Goal: Information Seeking & Learning: Check status

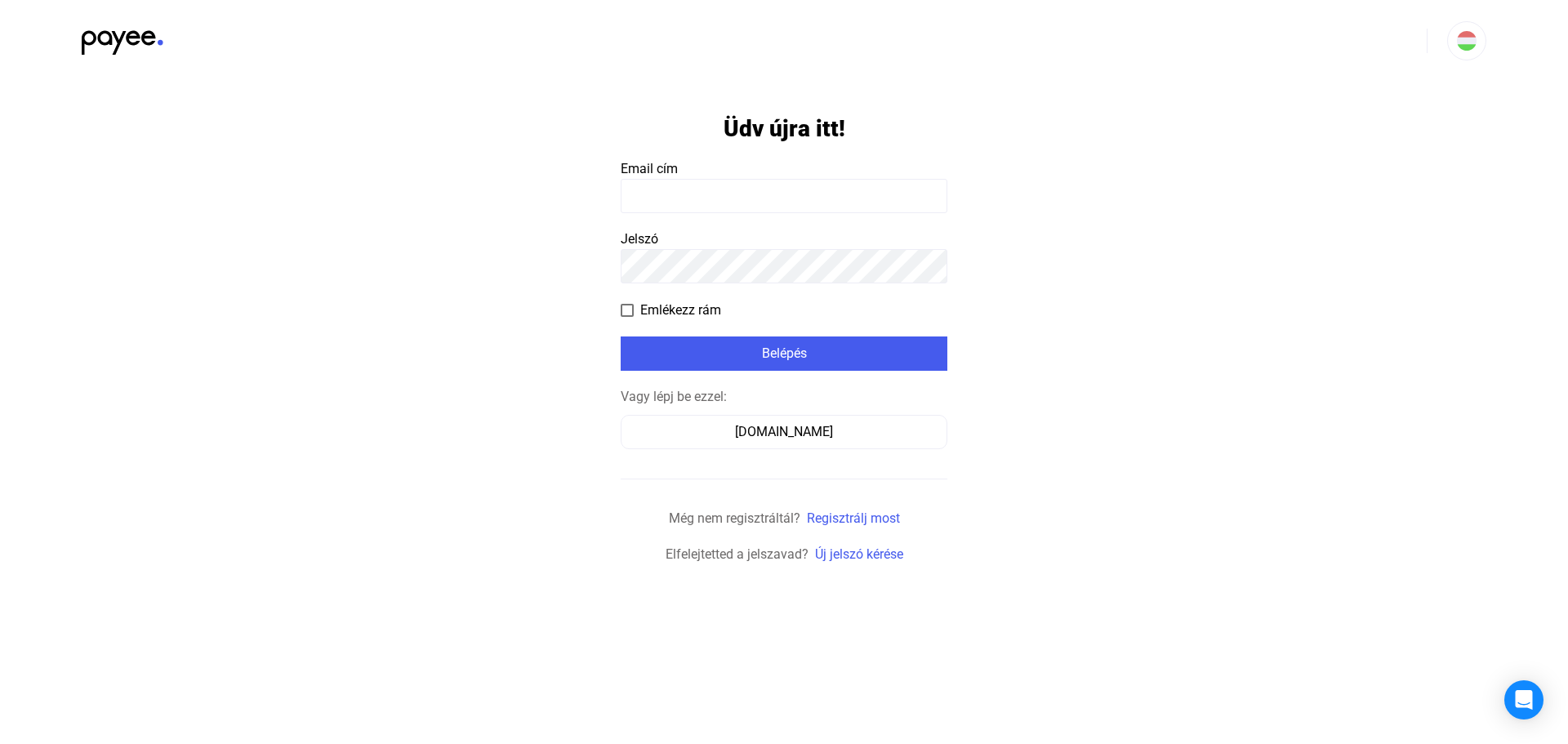
drag, startPoint x: 1402, startPoint y: 1, endPoint x: 1020, endPoint y: 166, distance: 416.1
click at [1019, 166] on app-form-template "Üdv újra itt! Email cím Jelszó Emlékezz rám Belépés Vagy lépj be ezzel: Számláz…" at bounding box center [784, 323] width 1568 height 483
drag, startPoint x: 555, startPoint y: 7, endPoint x: 1247, endPoint y: 102, distance: 698.5
click at [1221, 133] on app-form-template "Üdv újra itt! Email cím Jelszó Emlékezz rám Belépés Vagy lépj be ezzel: Számláz…" at bounding box center [784, 323] width 1568 height 483
click at [756, 206] on input at bounding box center [784, 196] width 326 height 35
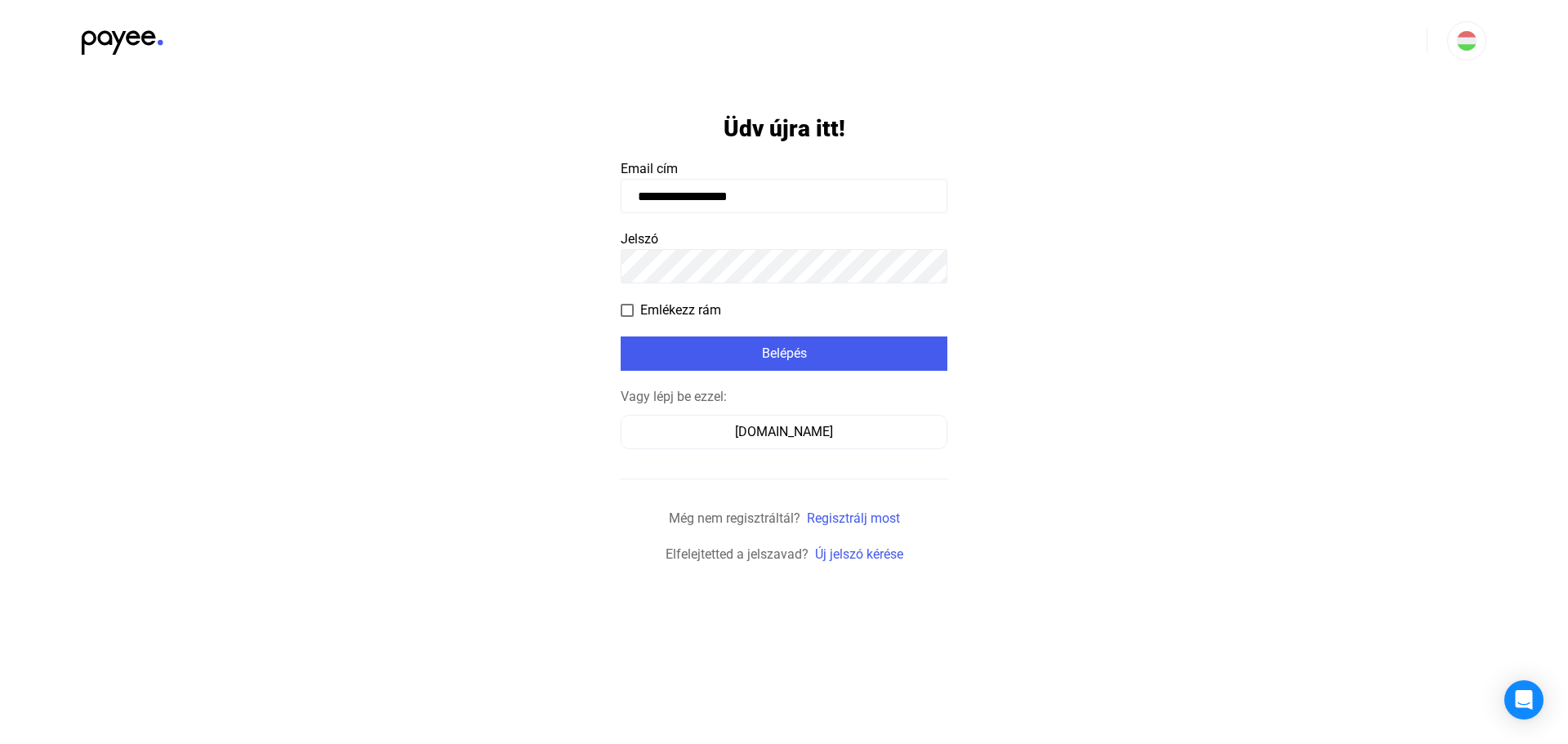
type input "**********"
click at [770, 356] on div "Belépés" at bounding box center [784, 353] width 317 height 20
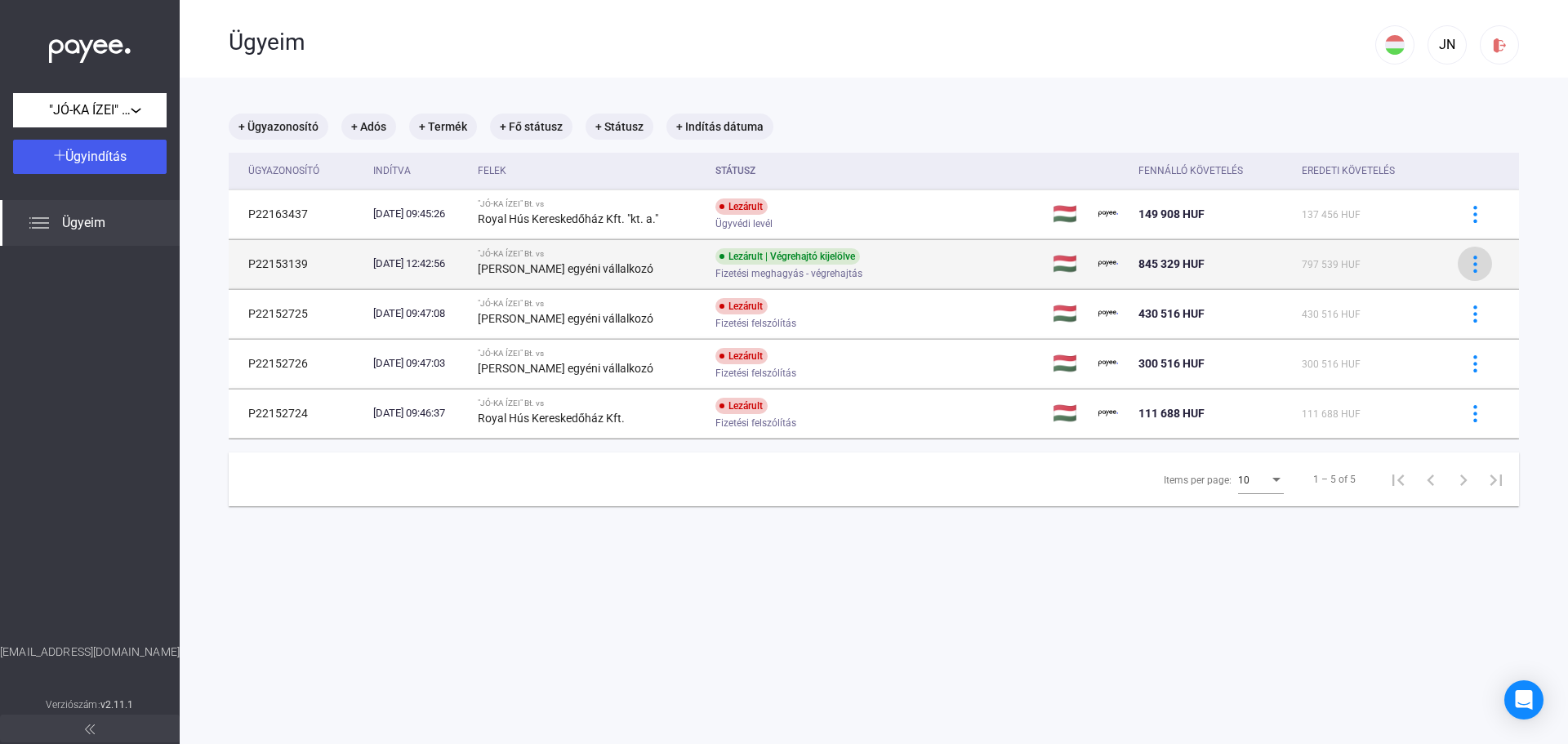
click at [1467, 265] on img at bounding box center [1475, 264] width 17 height 17
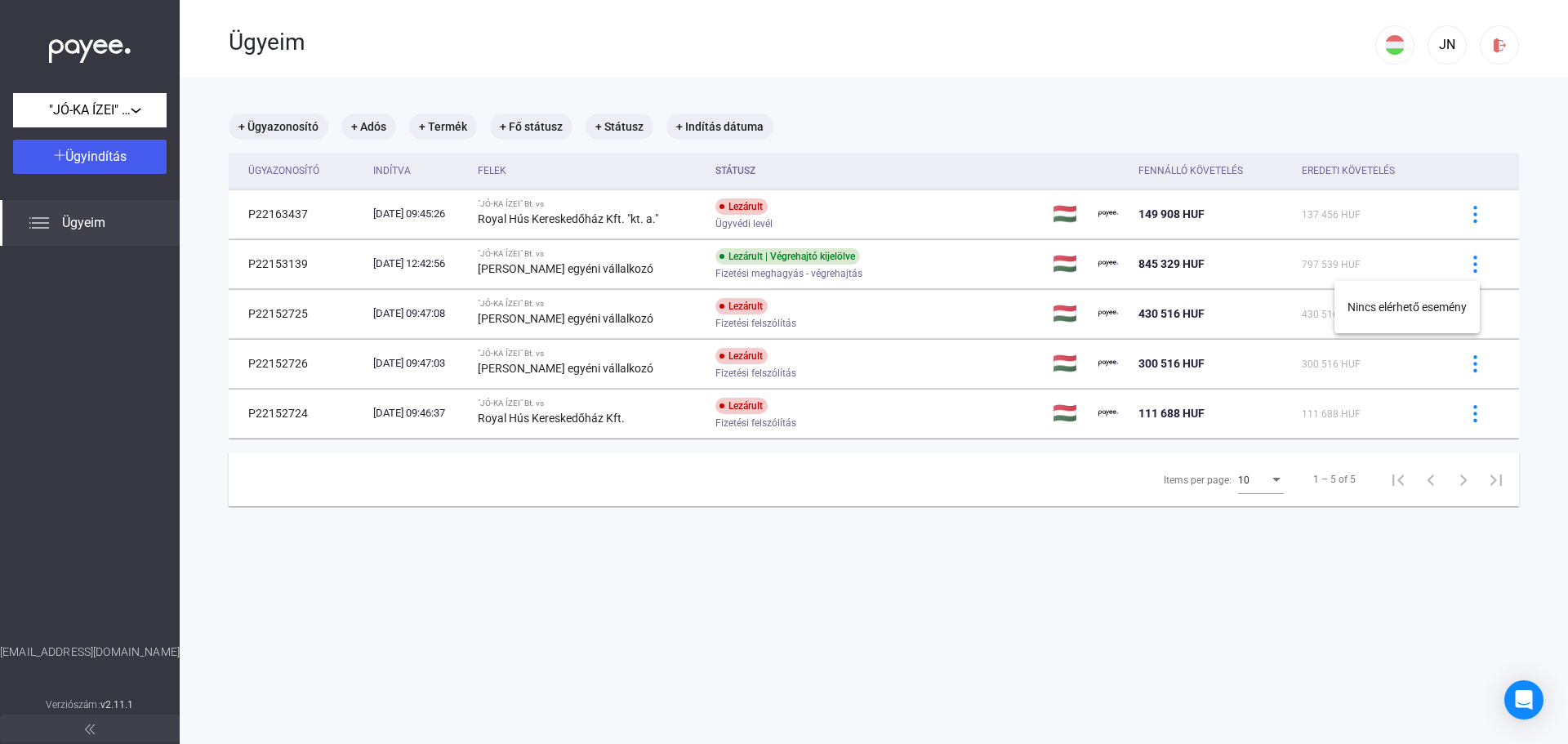
click at [471, 270] on div at bounding box center [784, 372] width 1568 height 744
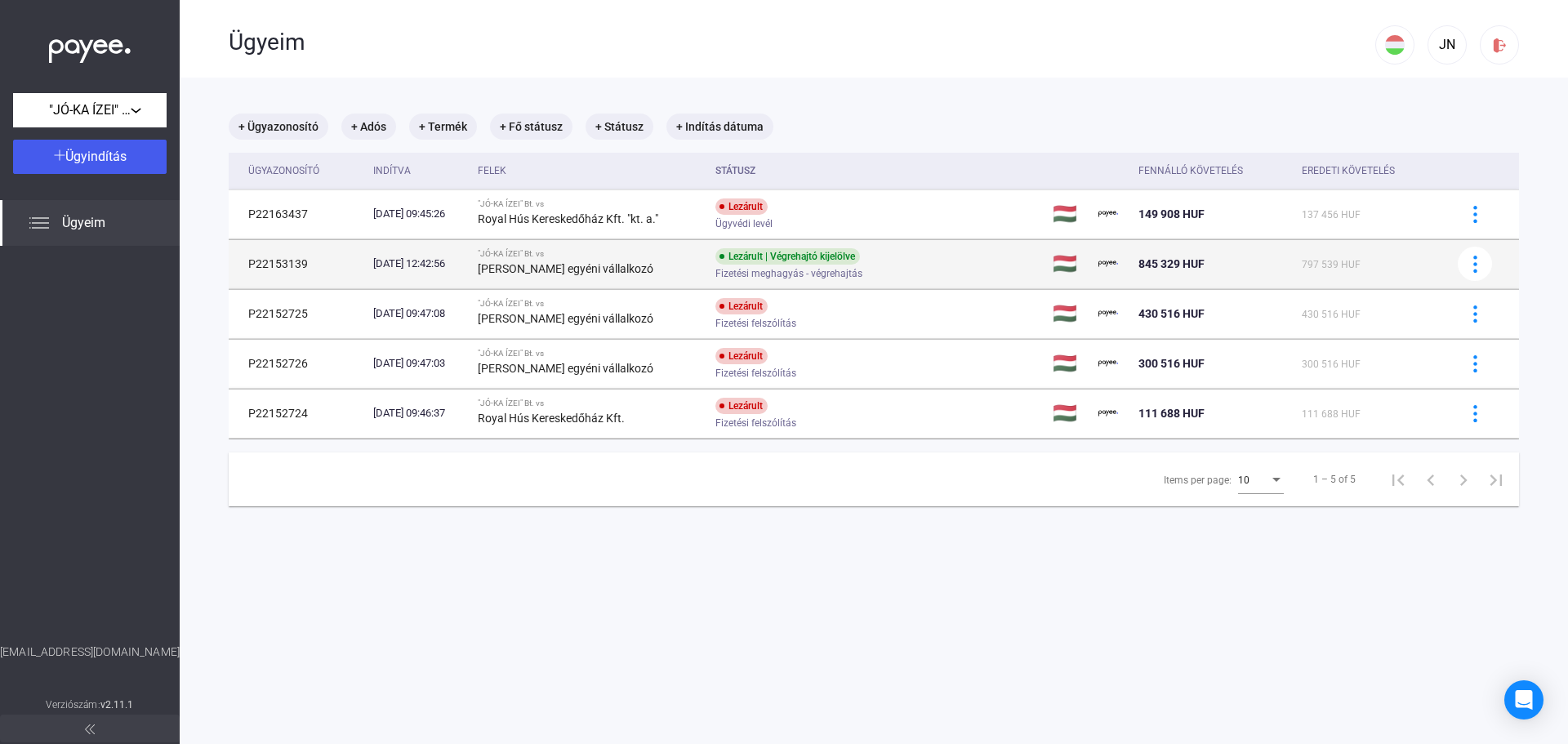
click at [404, 266] on div "2024.04.17. 12:42:56" at bounding box center [419, 264] width 91 height 16
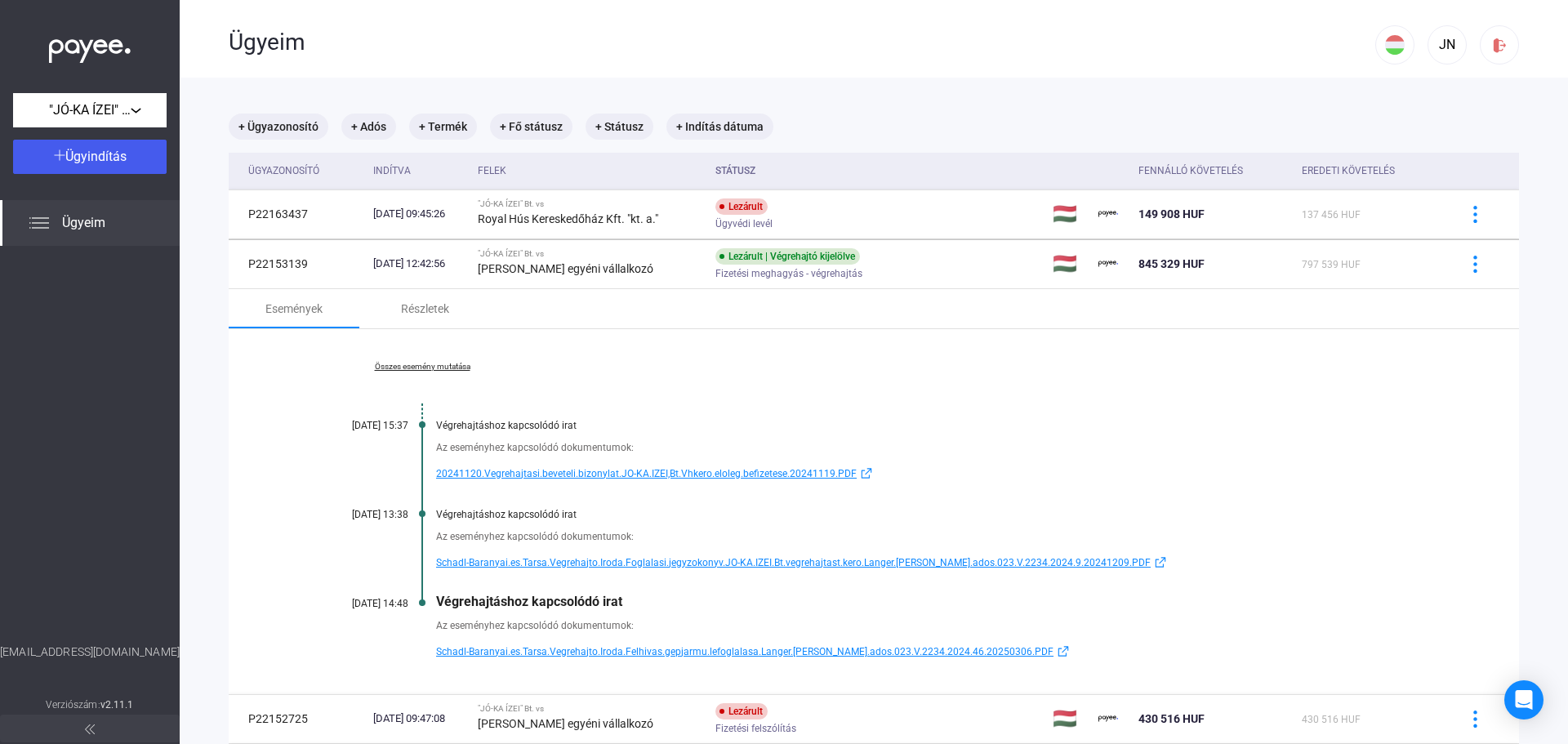
click at [688, 473] on span "20241120.Vegrehajtasi.beveteli.bizonylat.JO-KA.IZEI,Bt.Vhkero.eloleg.befizetese…" at bounding box center [646, 474] width 420 height 20
click at [596, 562] on span "Schadl-Baranyai.es.Tarsa.Vegrehajto.Iroda.Foglalasi.jegyzokonyv.JO-KA.IZEI.Bt.v…" at bounding box center [793, 563] width 714 height 20
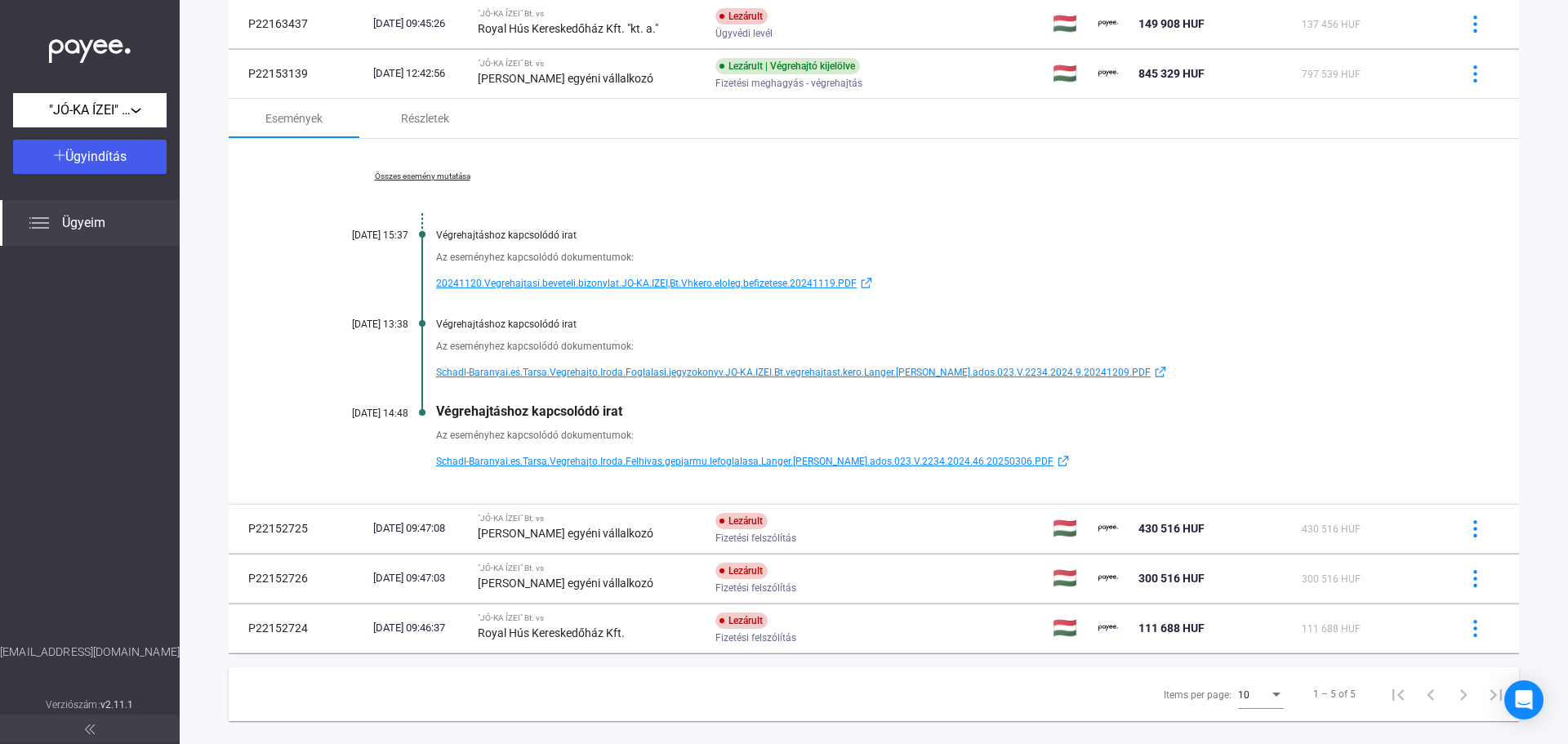
click at [611, 457] on span "Schadl-Baranyai.es.Tarsa.Vegrehajto.Iroda.Felhivas.gepjarmu.lefoglalasa.Langer.…" at bounding box center [744, 461] width 617 height 20
click at [615, 370] on span "Schadl-Baranyai.es.Tarsa.Vegrehajto.Iroda.Foglalasi.jegyzokonyv.JO-KA.IZEI.Bt.v…" at bounding box center [793, 372] width 714 height 20
click at [669, 461] on span "Schadl-Baranyai.es.Tarsa.Vegrehajto.Iroda.Felhivas.gepjarmu.lefoglalasa.Langer.…" at bounding box center [744, 461] width 617 height 20
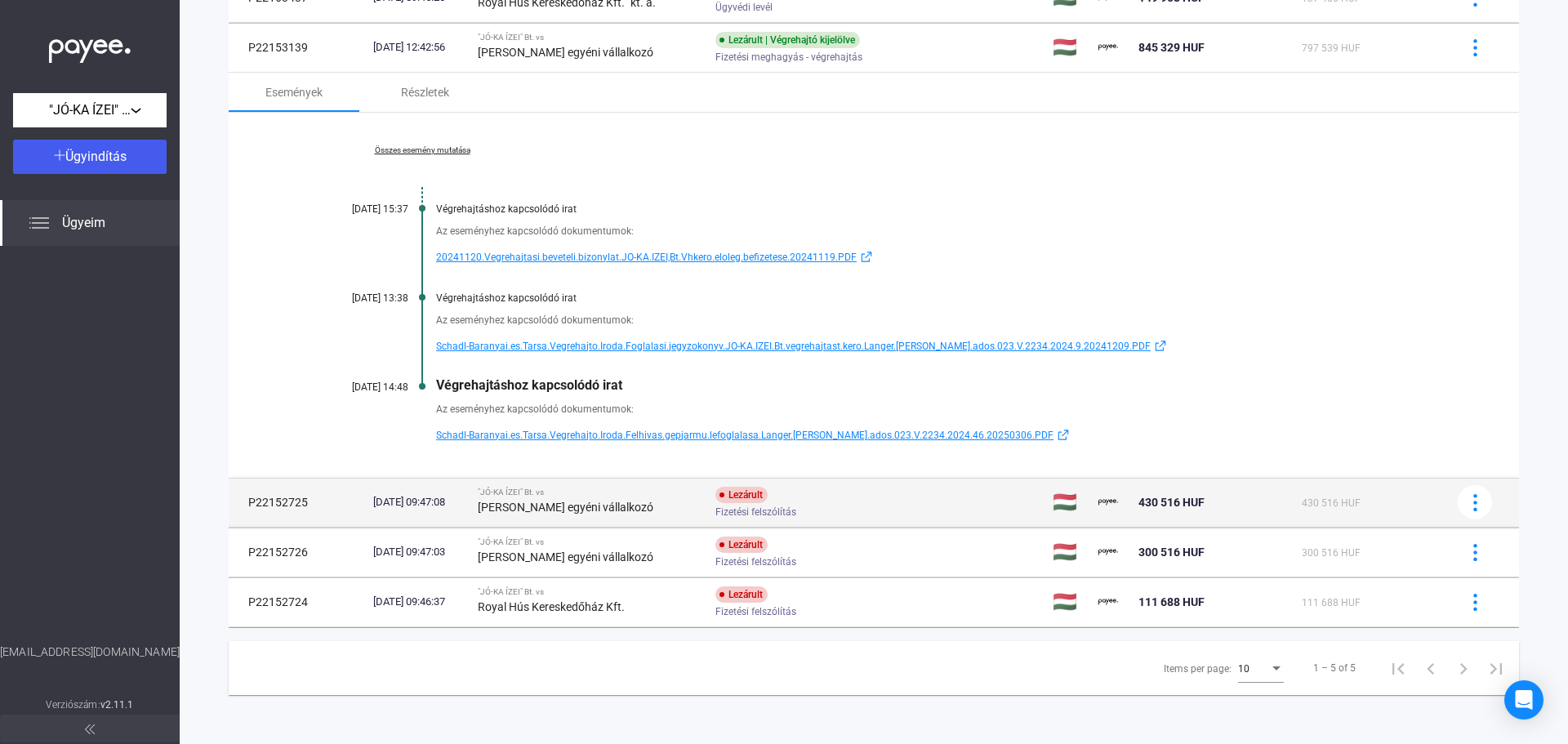
click at [624, 512] on strong "Langer Henriett egyéni vállalkozó" at bounding box center [565, 508] width 176 height 13
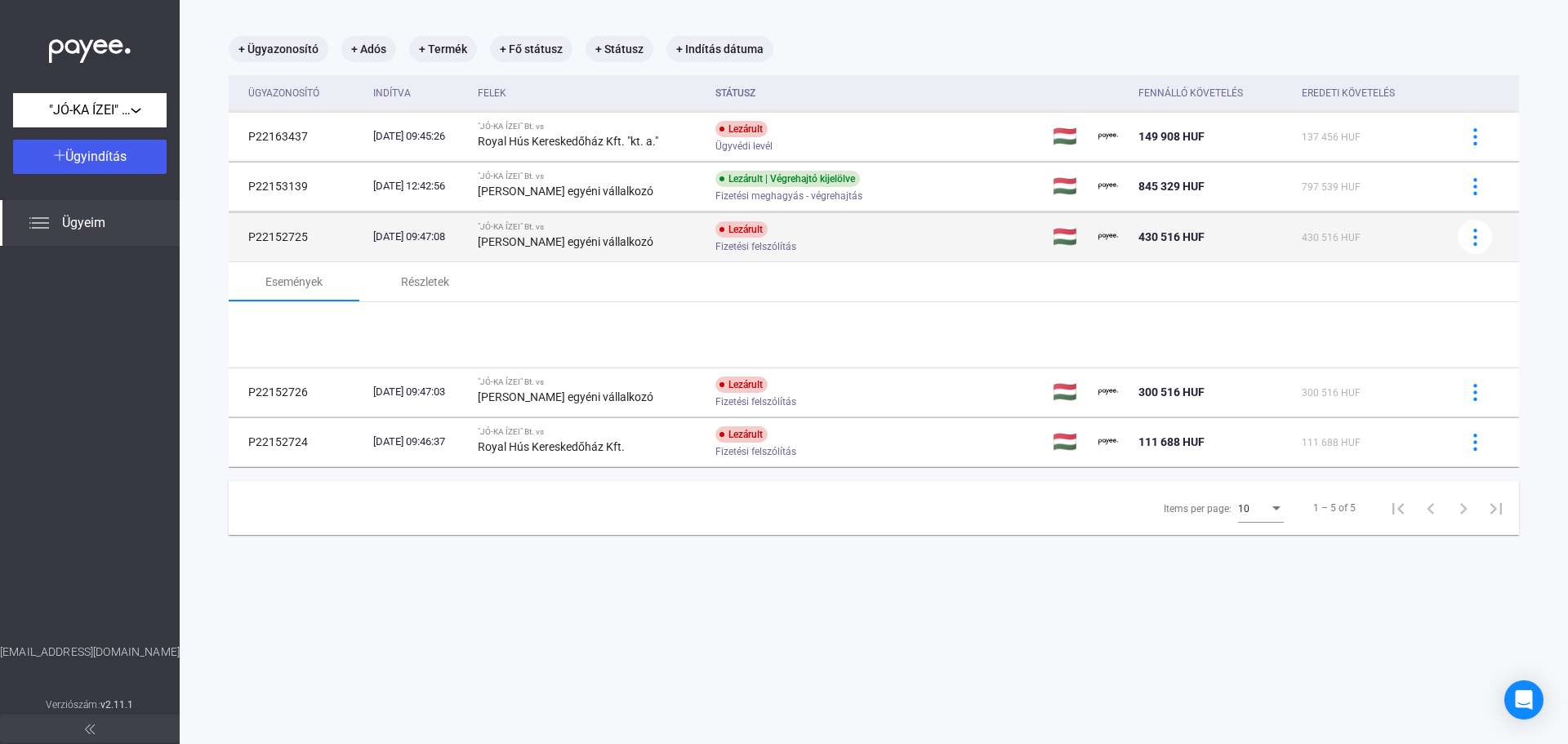
scroll to position [77, 0]
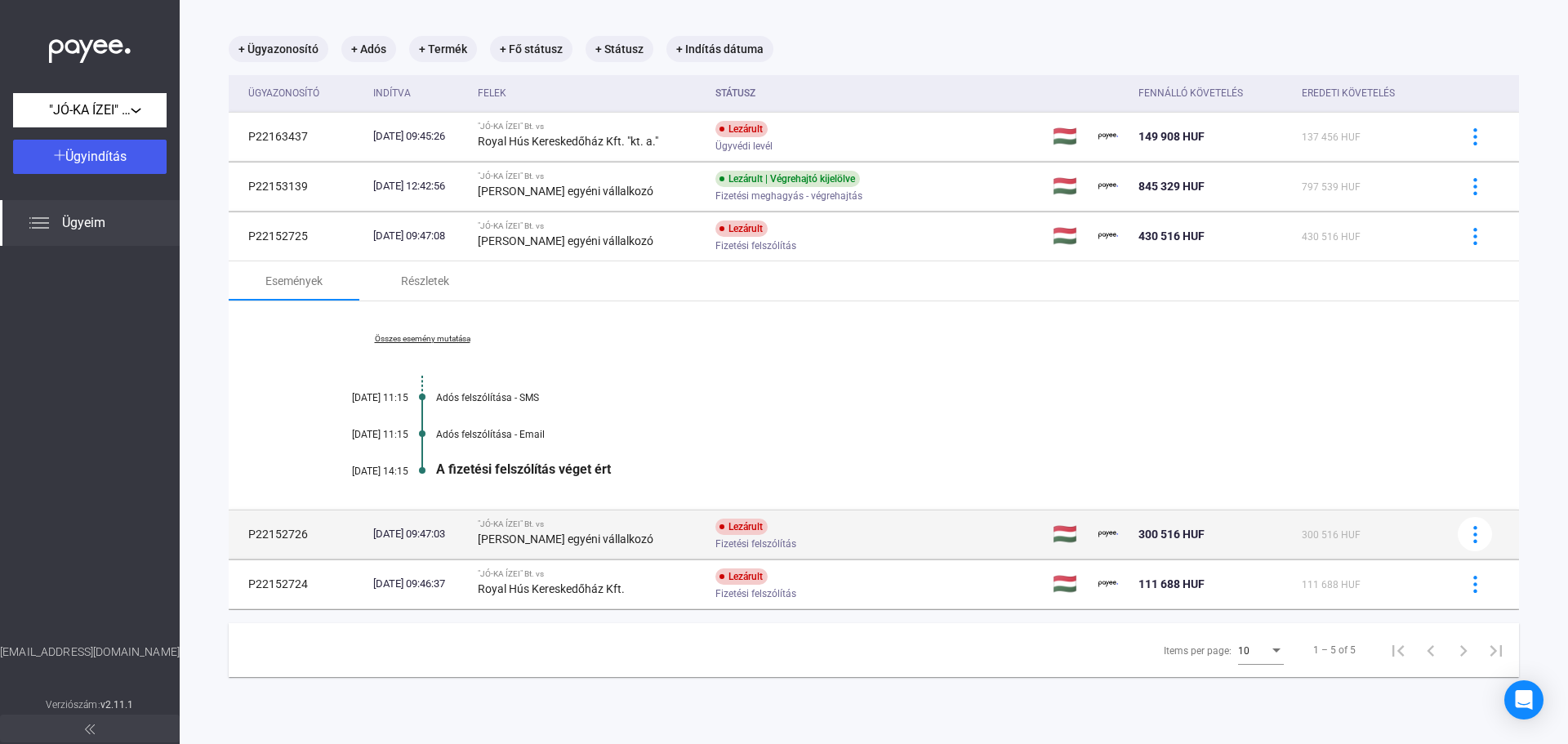
click at [628, 542] on strong "Langer Henriett egyéni vállalkozó" at bounding box center [565, 539] width 176 height 13
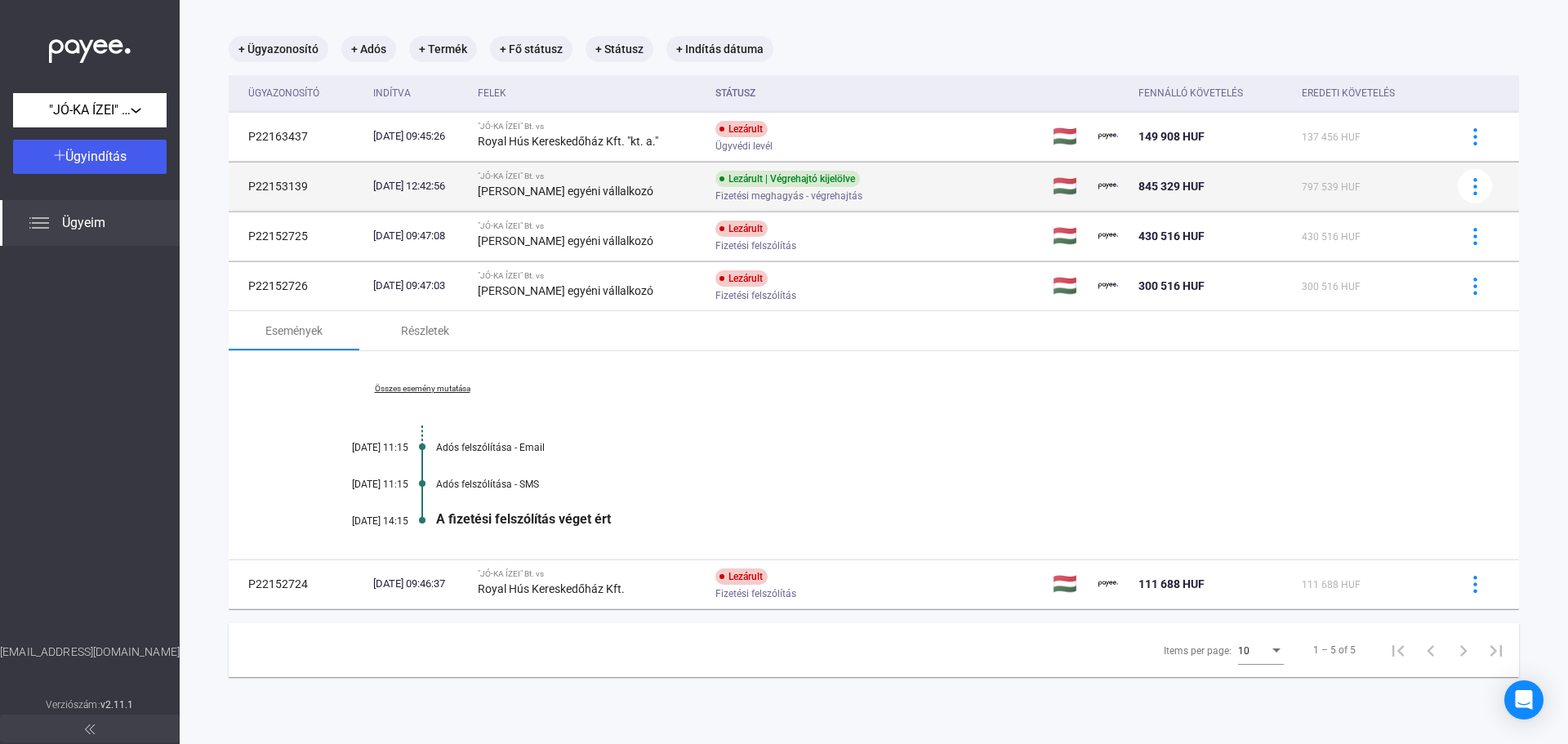
click at [627, 190] on strong "Langer Henriett egyéni vállalkozó" at bounding box center [565, 191] width 176 height 13
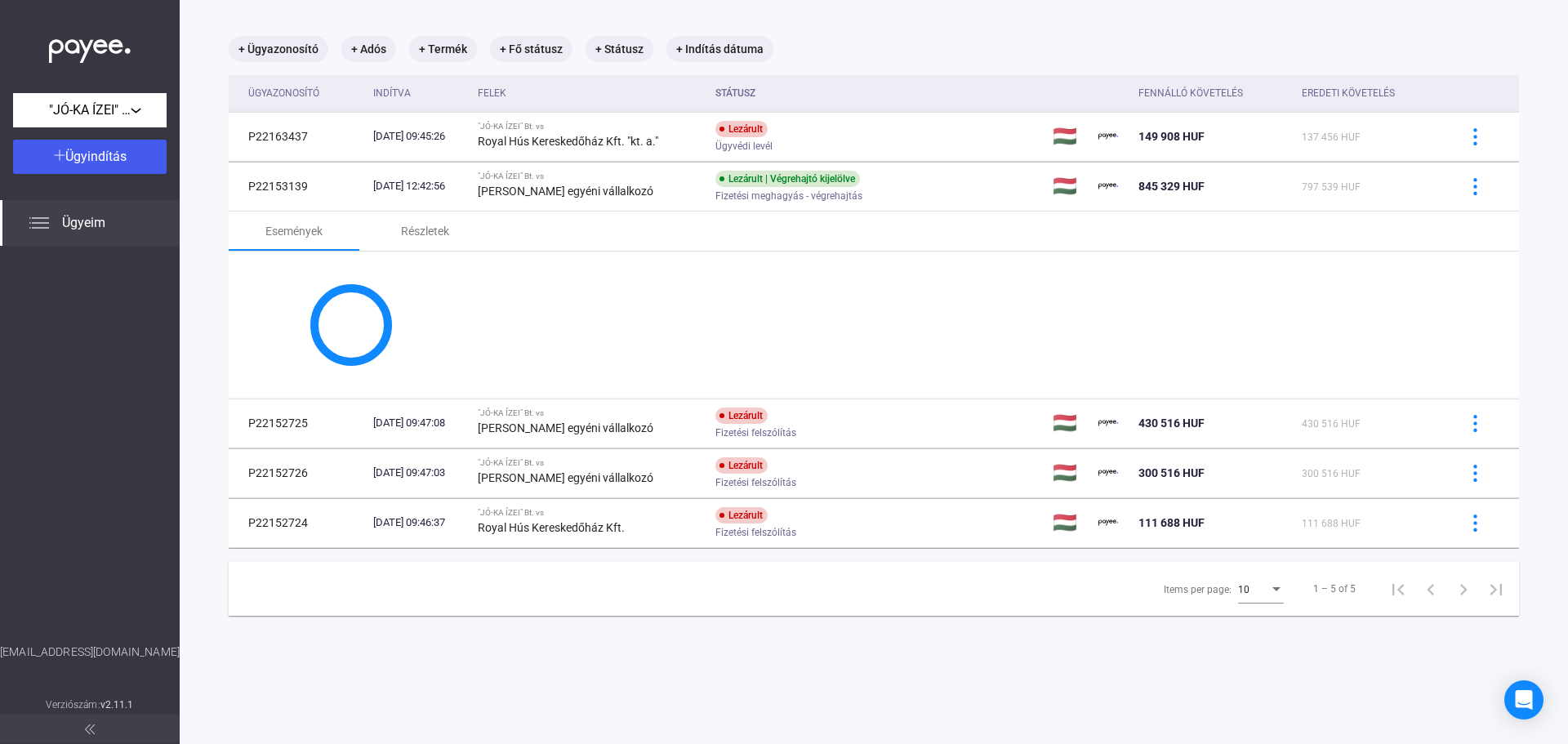
scroll to position [217, 0]
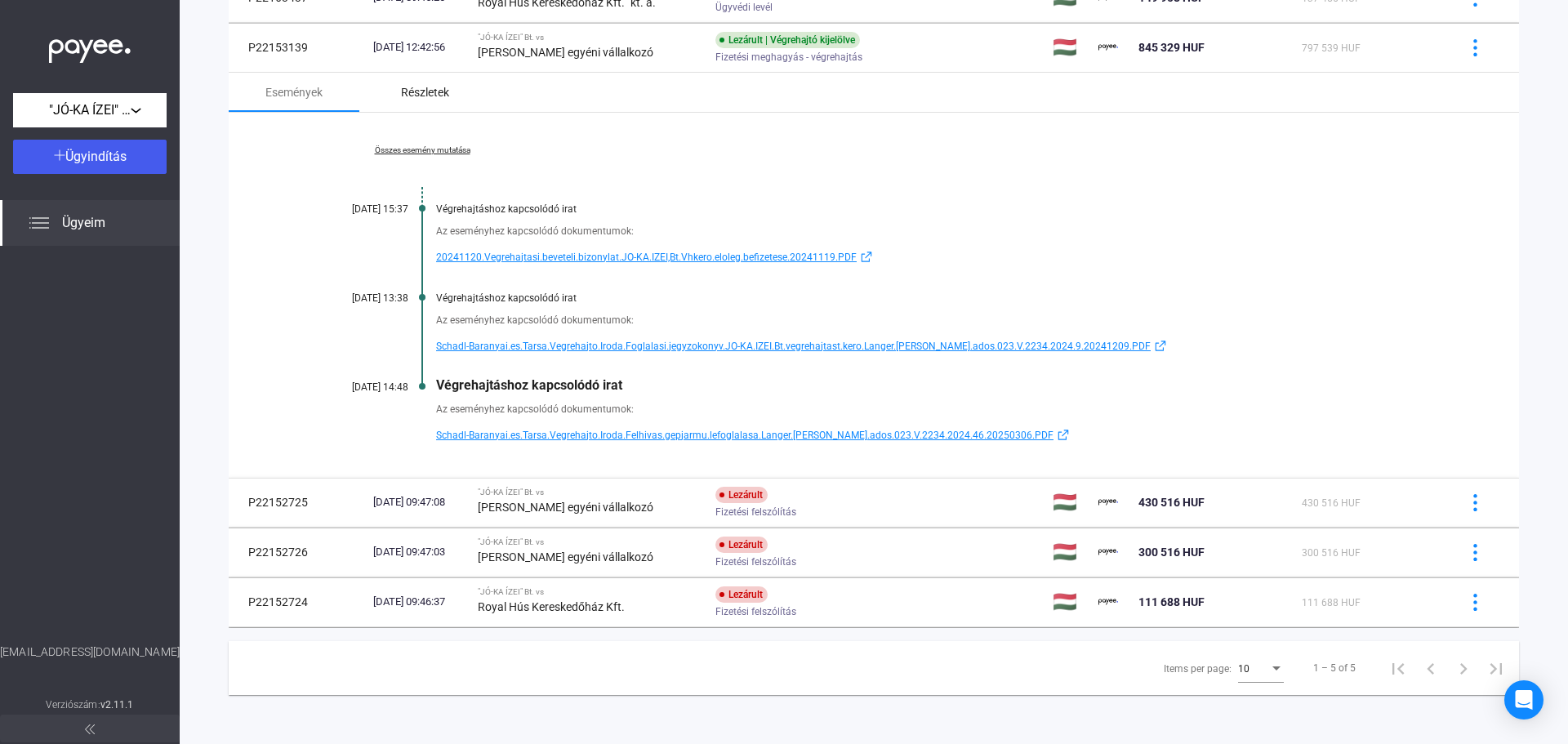
click at [430, 89] on div "Részletek" at bounding box center [425, 92] width 48 height 20
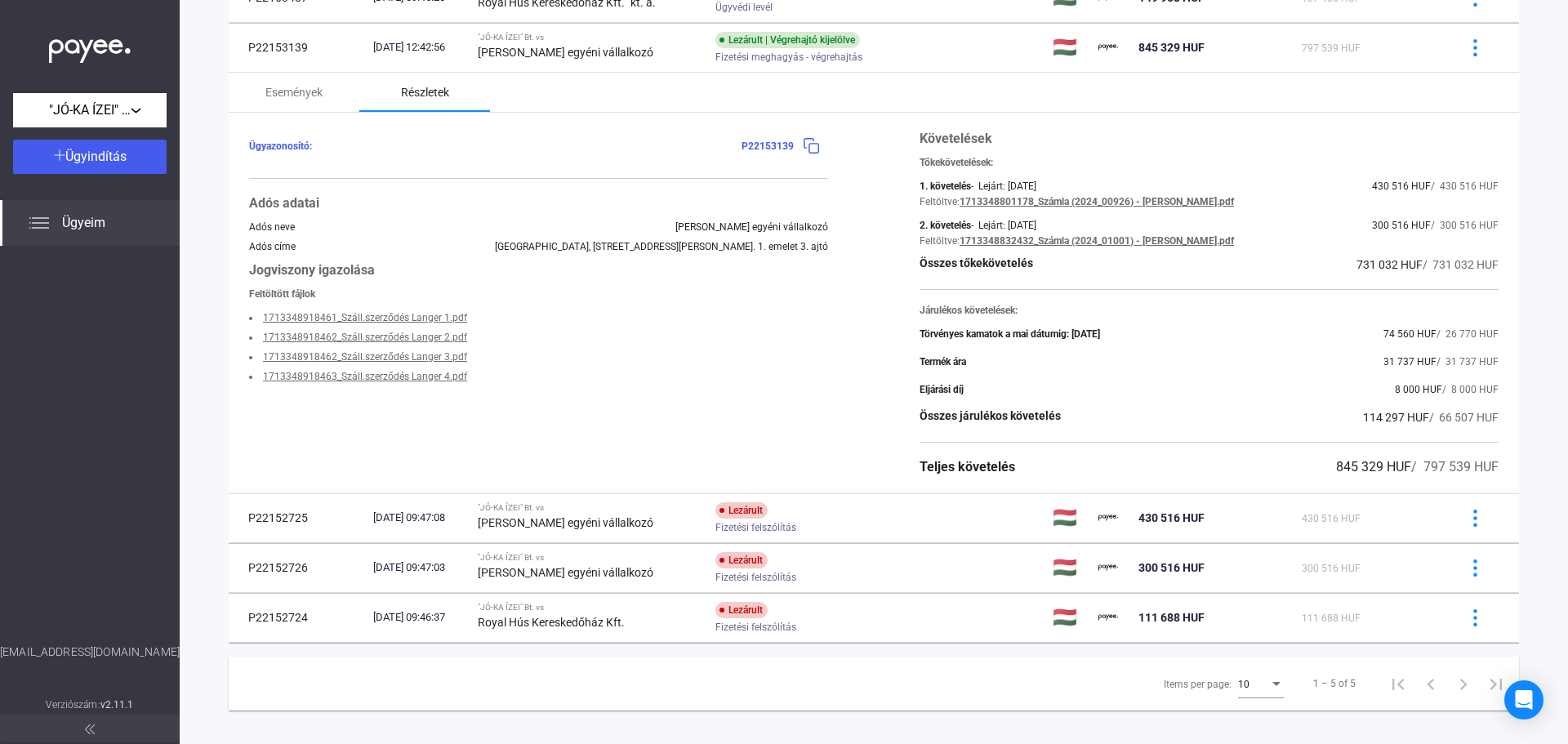
scroll to position [232, 0]
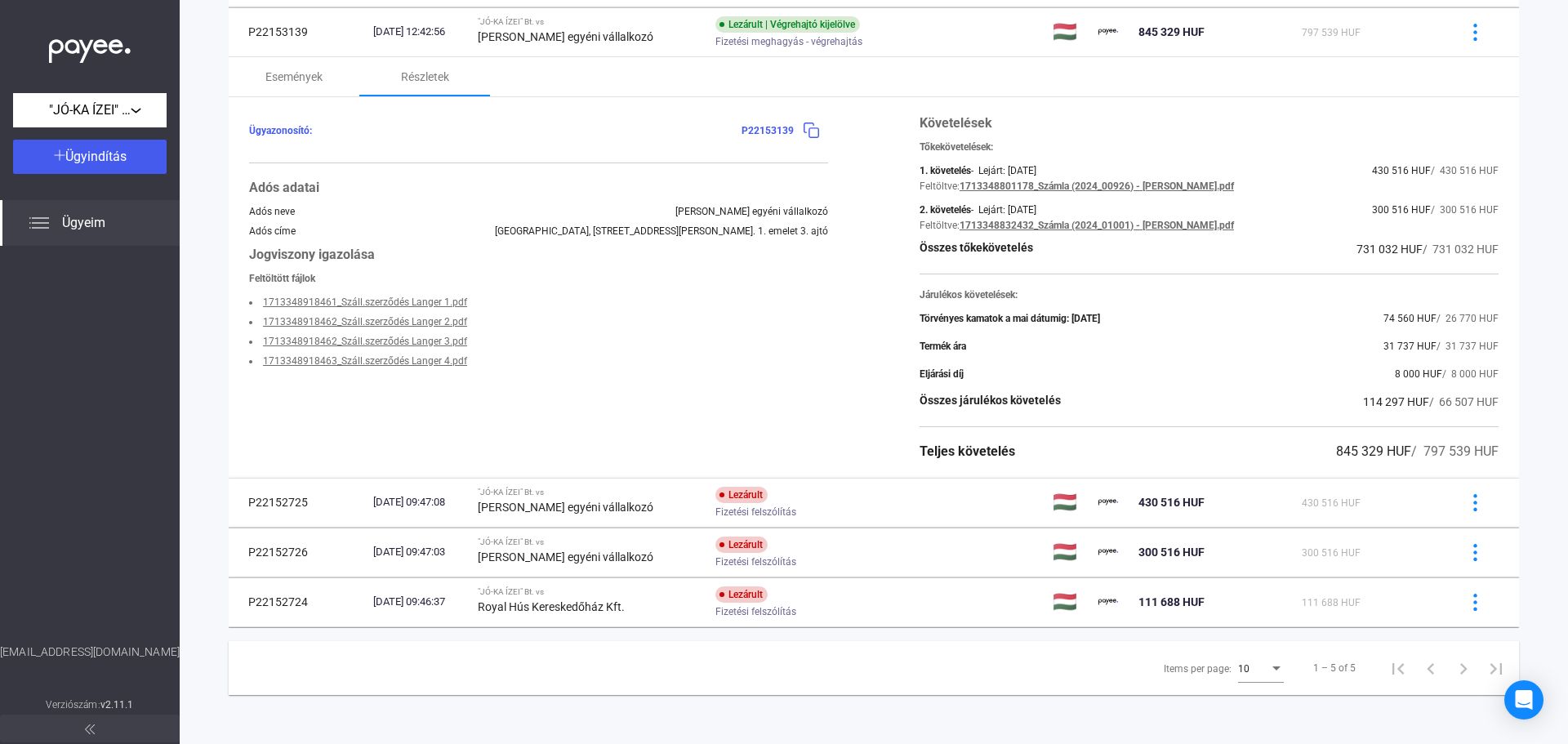
click at [648, 377] on div "Ügyazonosító: P22153139 Adós adatai Adós neve Langer Henriett egyéni vállalkozó…" at bounding box center [538, 288] width 579 height 348
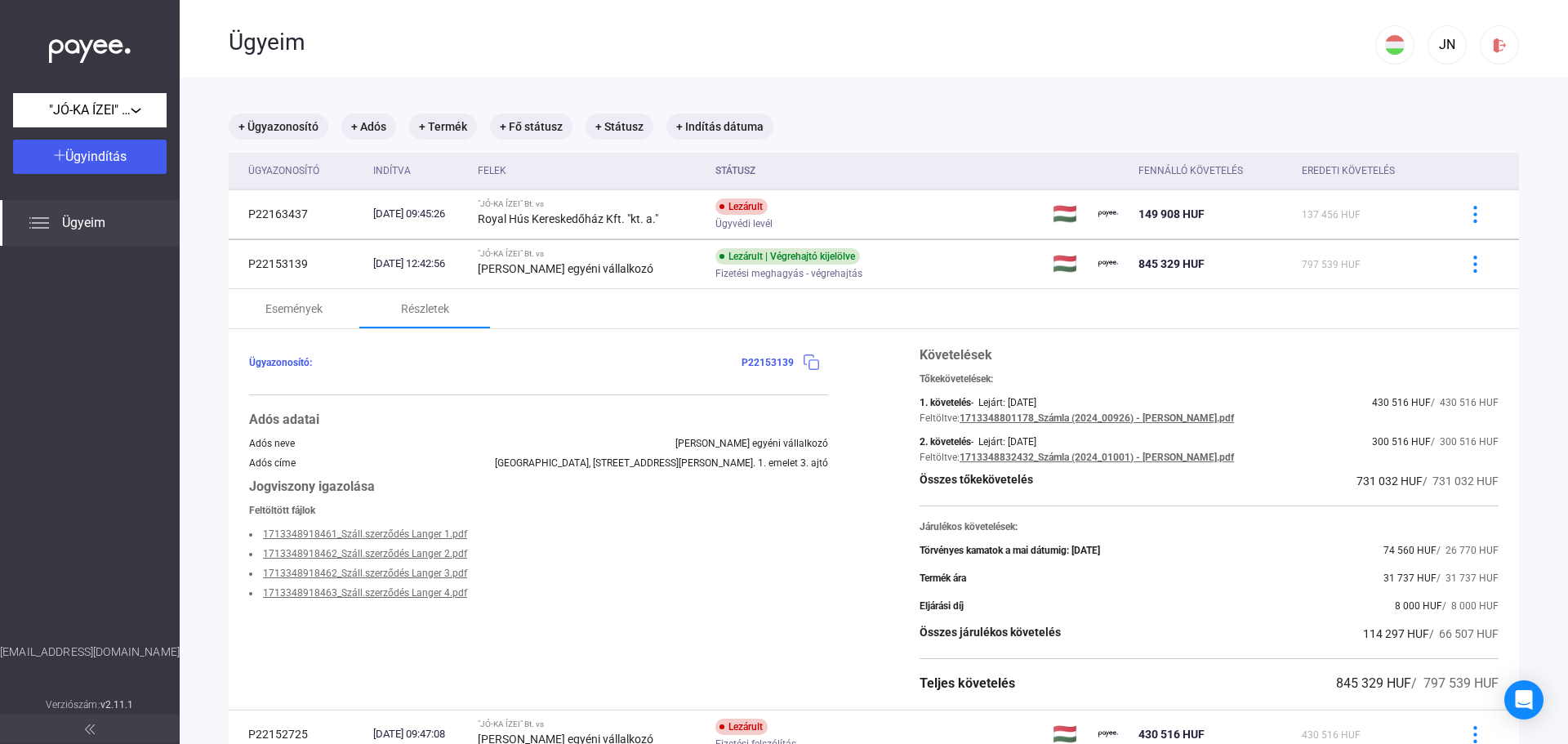
click at [807, 358] on img at bounding box center [811, 362] width 17 height 17
click at [746, 363] on span "P22153139" at bounding box center [767, 363] width 52 height 12
click at [293, 306] on div "Események" at bounding box center [293, 309] width 57 height 20
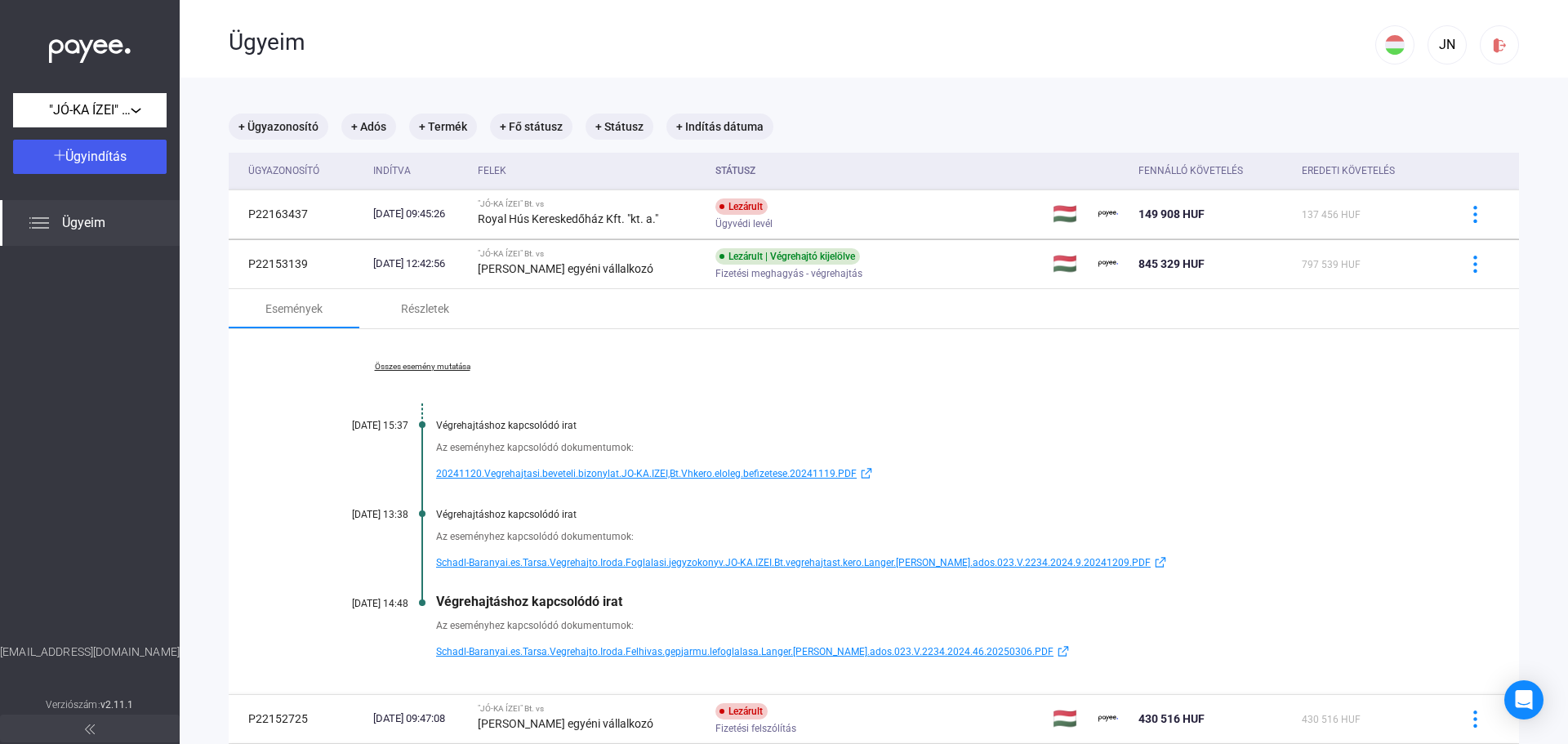
click at [448, 367] on link "Összes esemény mutatása" at bounding box center [423, 367] width 224 height 10
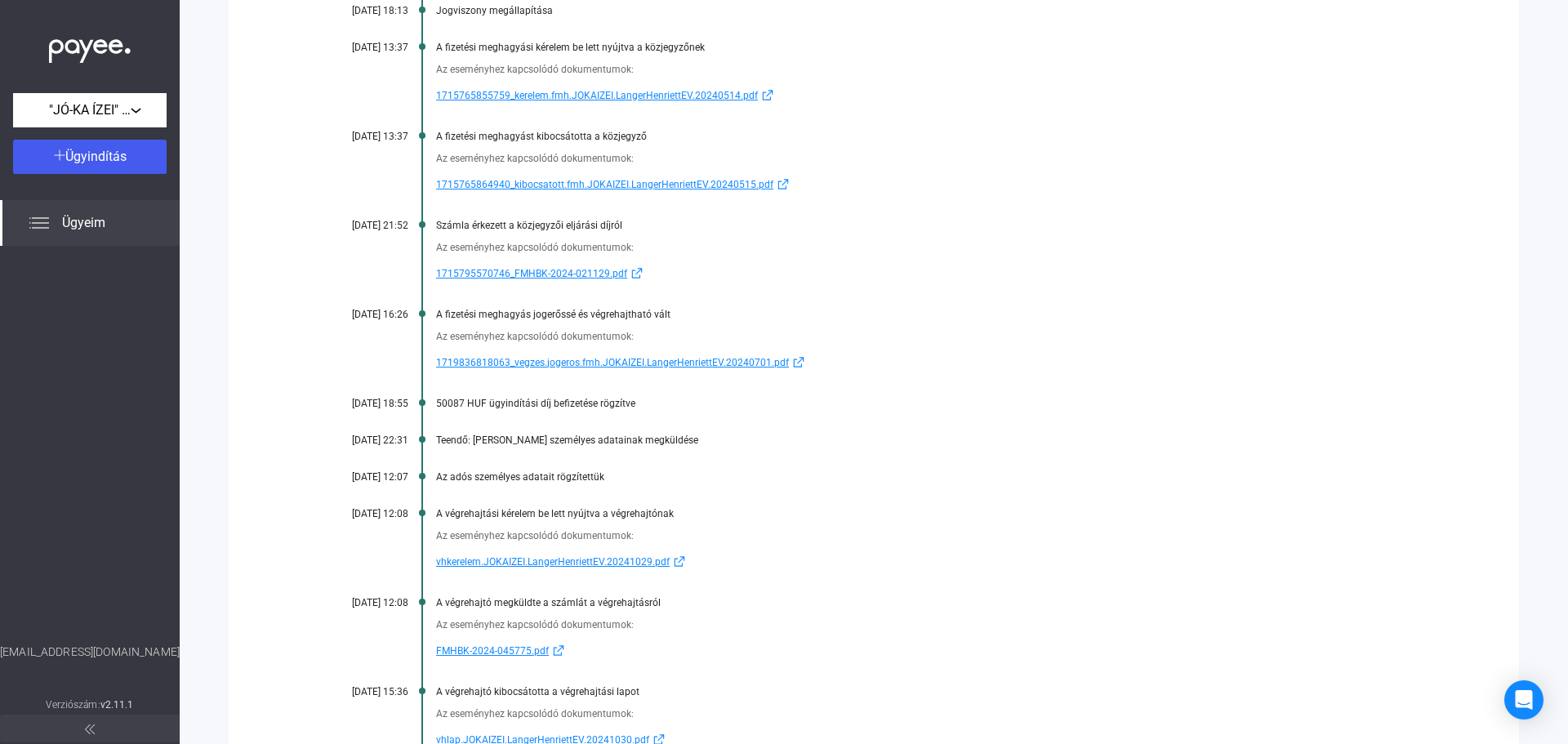
scroll to position [715, 0]
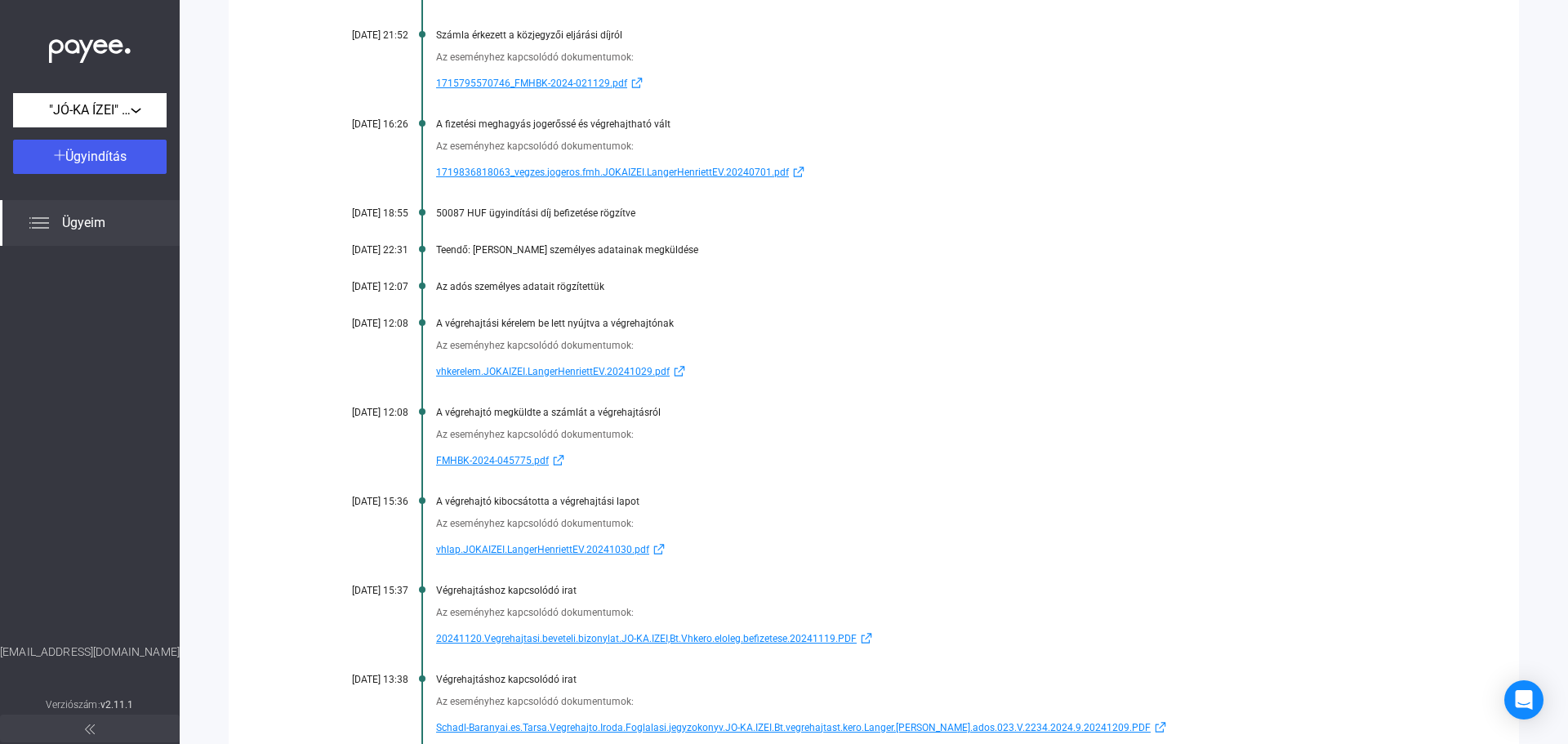
click at [728, 175] on span "1719836818063_vegzes.jogeros.fmh.JOKAIZEI.LangerHenriettEV.20240701.pdf" at bounding box center [612, 172] width 353 height 20
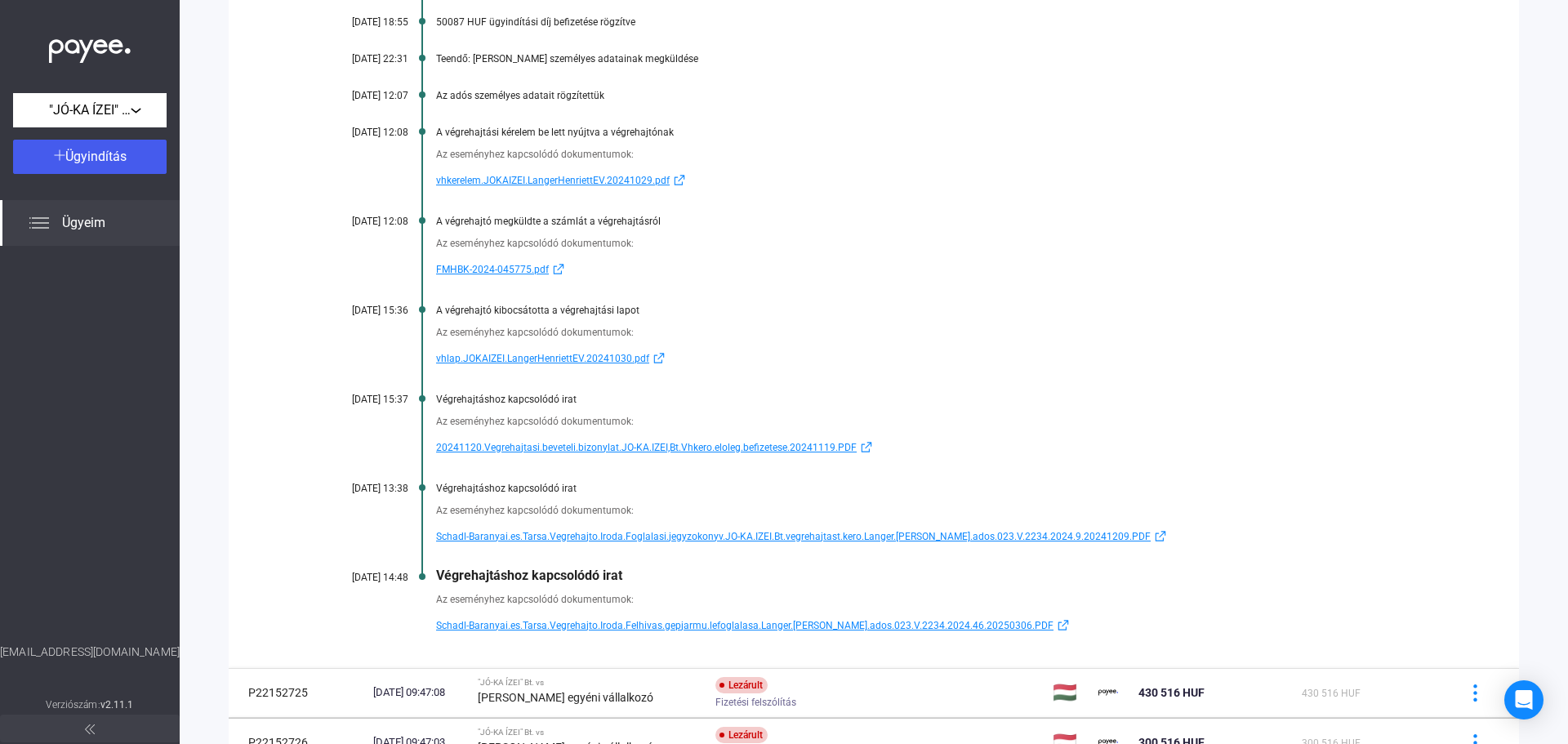
click at [649, 353] on img at bounding box center [659, 358] width 20 height 12
